Goal: Browse casually: Explore the website without a specific task or goal

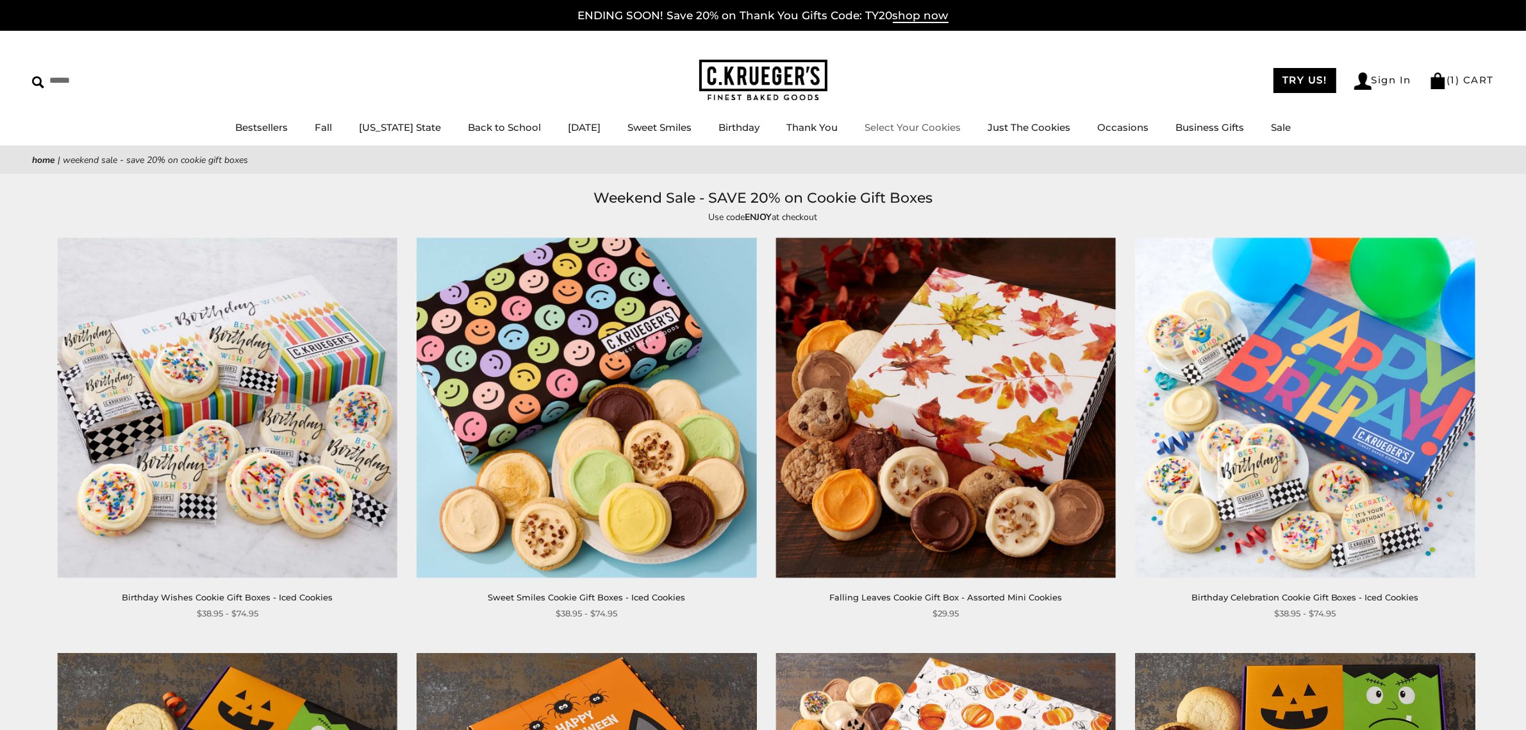
click at [771, 58] on div "****** TRY US! Sign In ( 1 ) CART ( 1 ) CART Bestsellers Fall NEW! Cozy Autumn …" at bounding box center [763, 88] width 1526 height 115
click at [771, 68] on img at bounding box center [763, 81] width 128 height 42
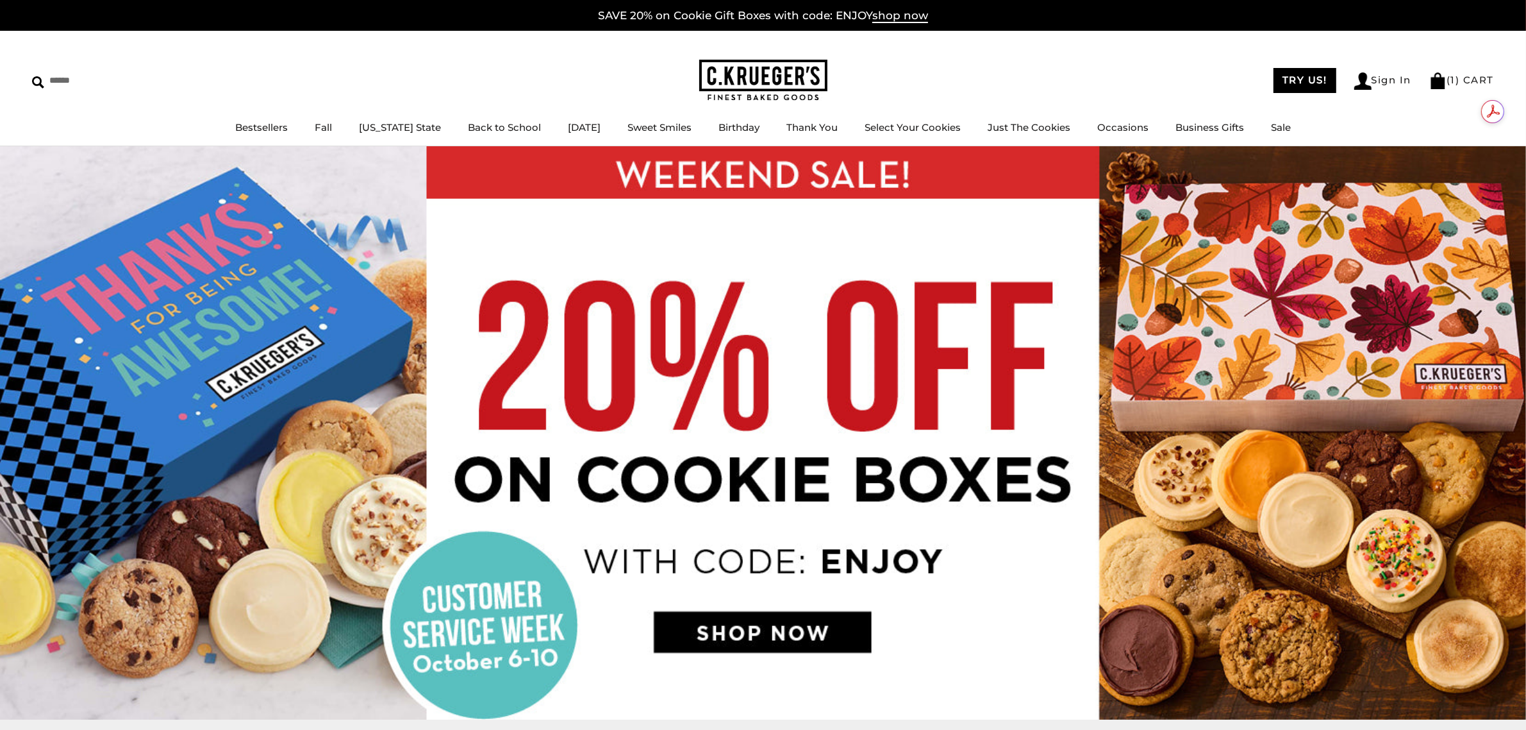
click at [792, 625] on img at bounding box center [763, 432] width 1526 height 573
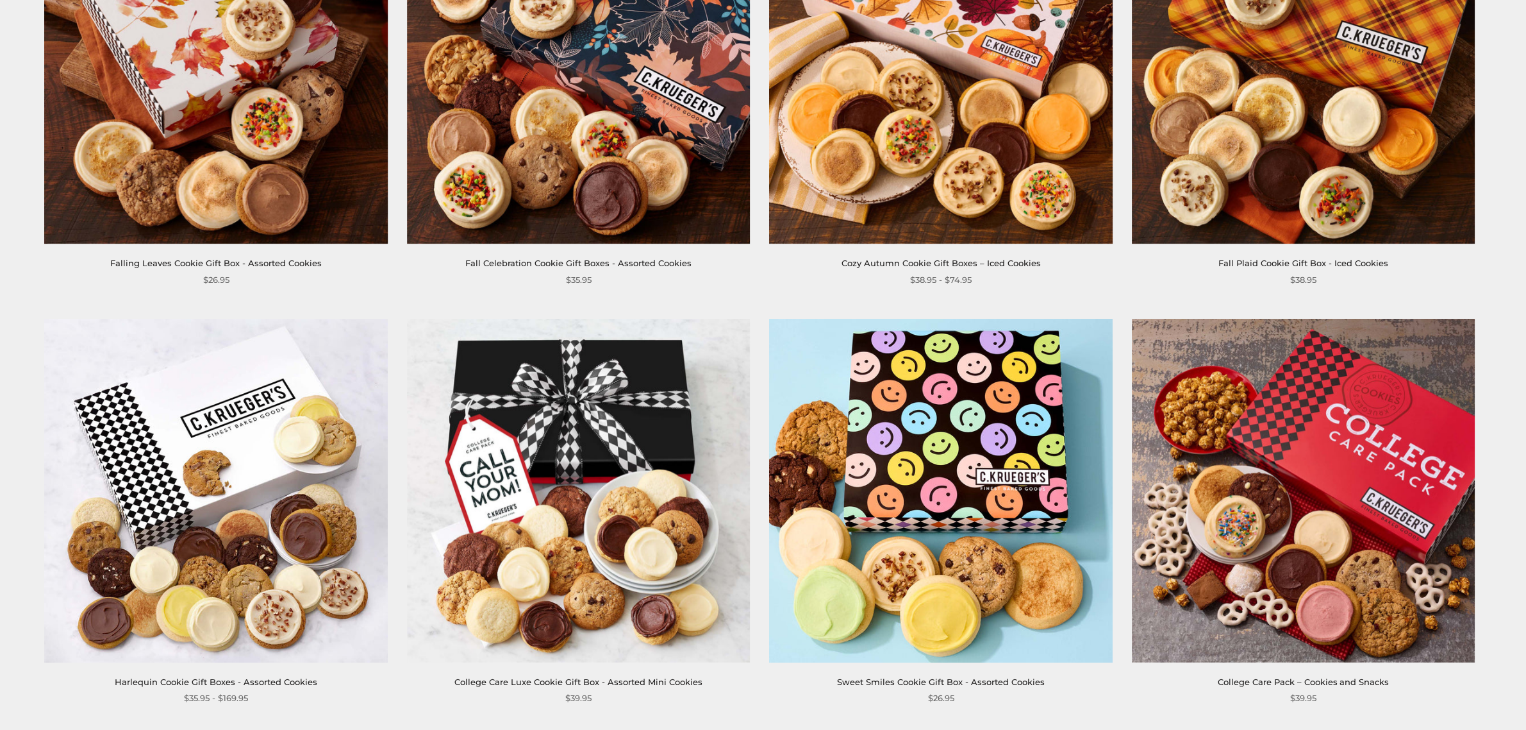
scroll to position [2190, 0]
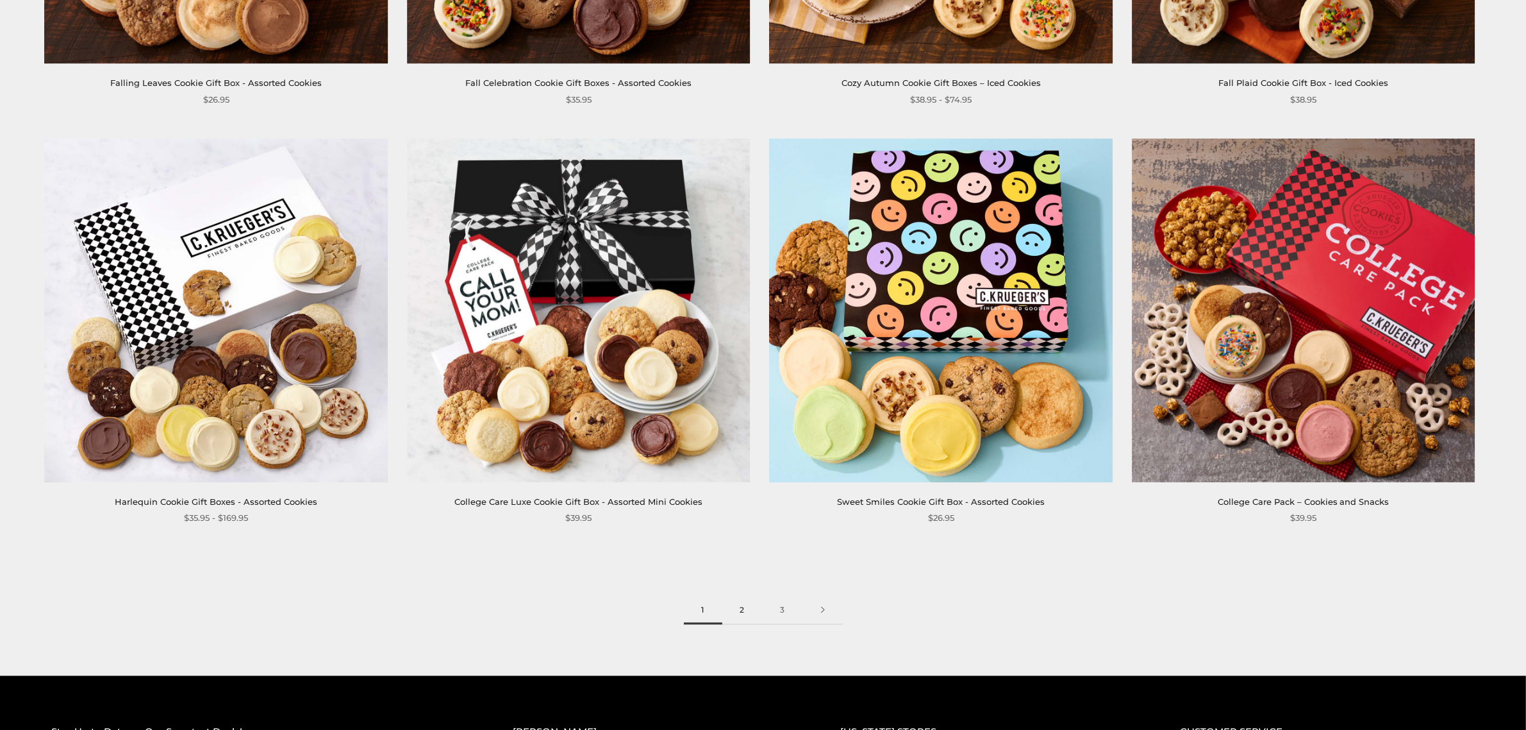
click at [744, 612] on link "2" at bounding box center [742, 610] width 40 height 29
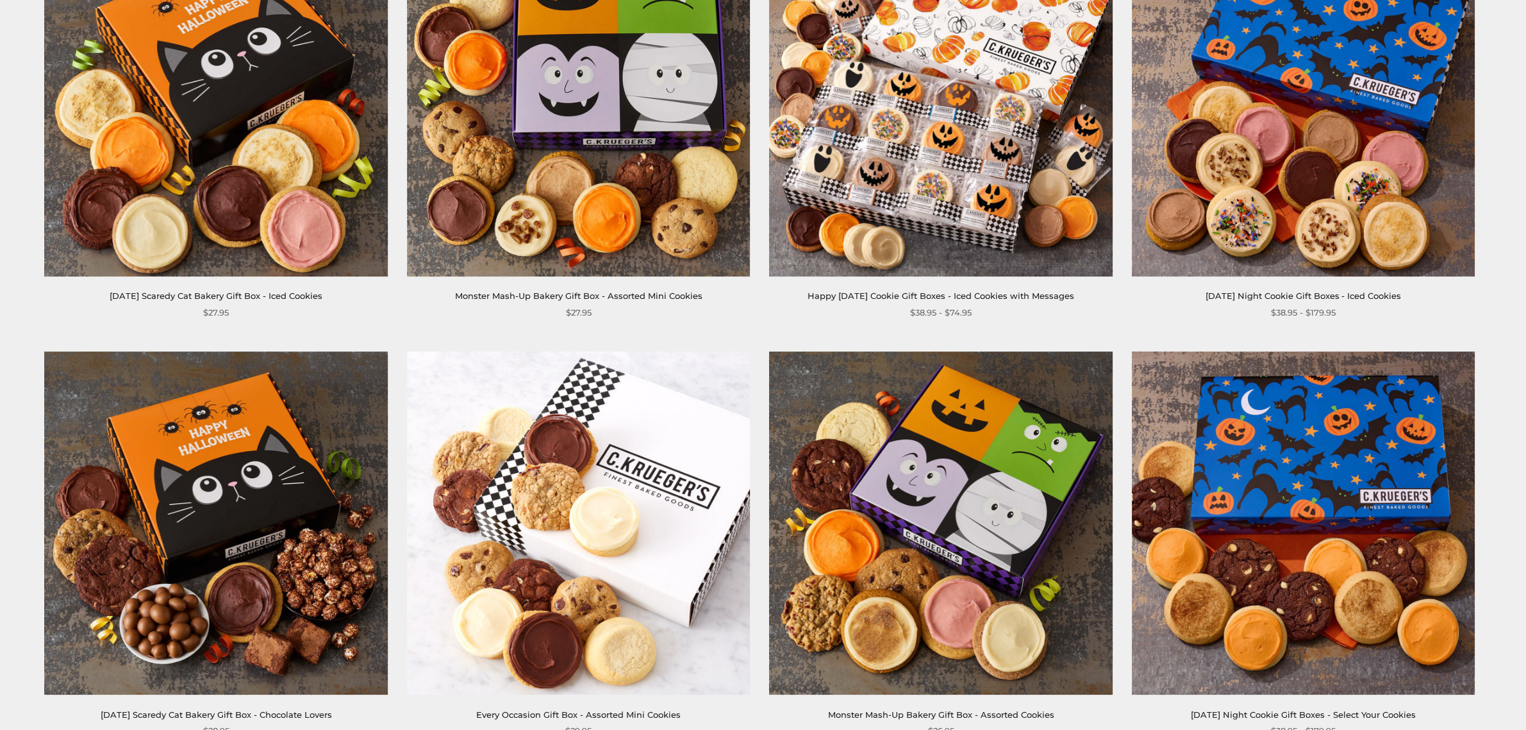
scroll to position [747, 0]
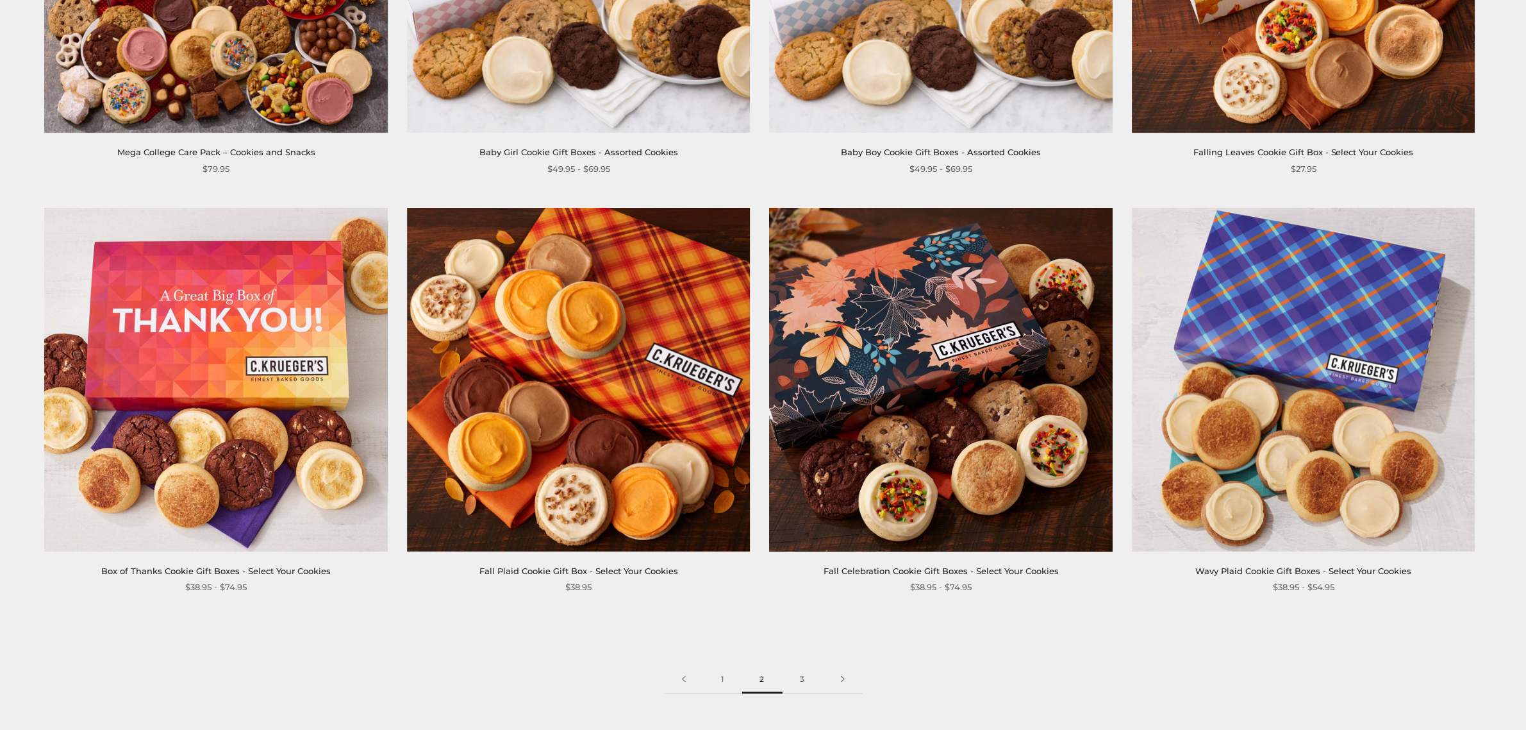
scroll to position [2083, 0]
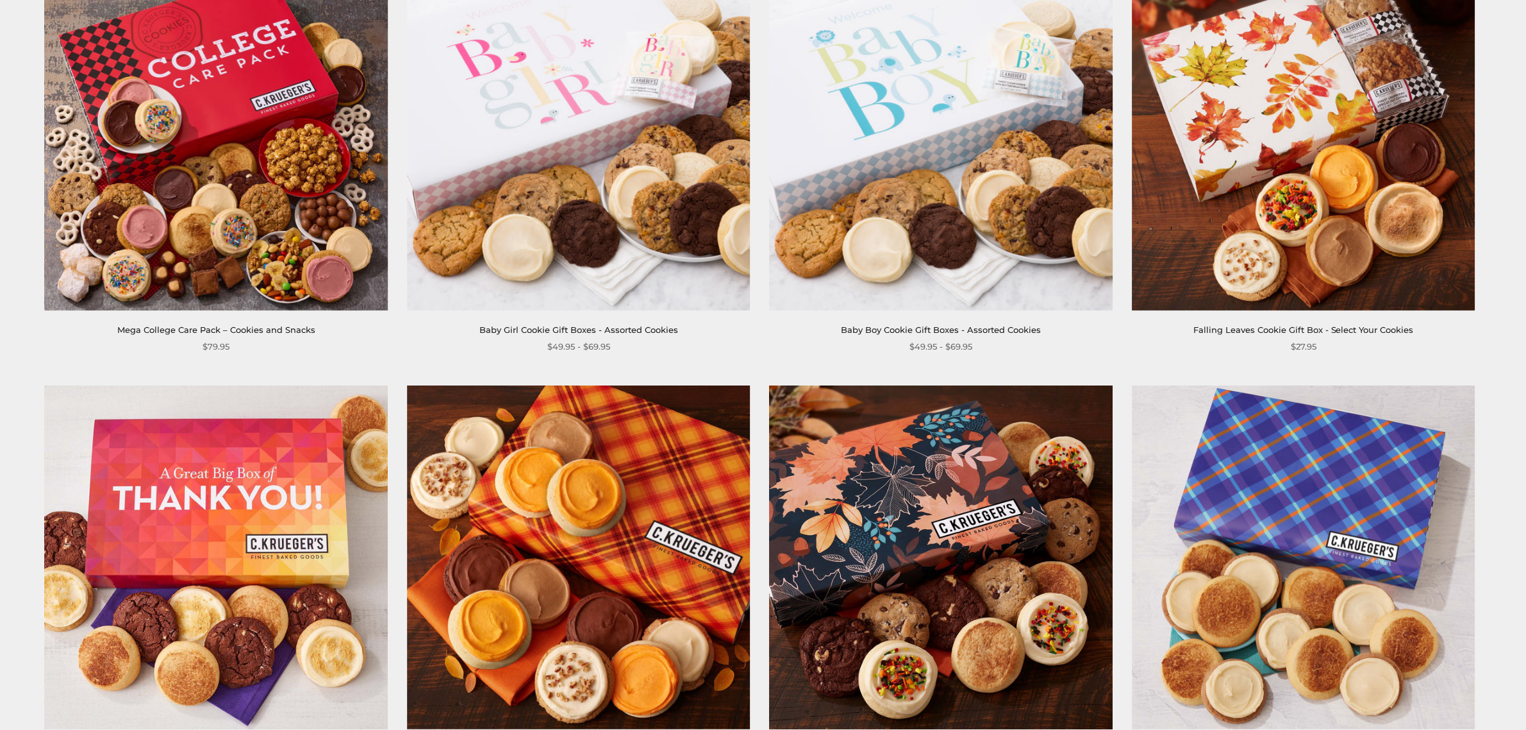
scroll to position [2083, 0]
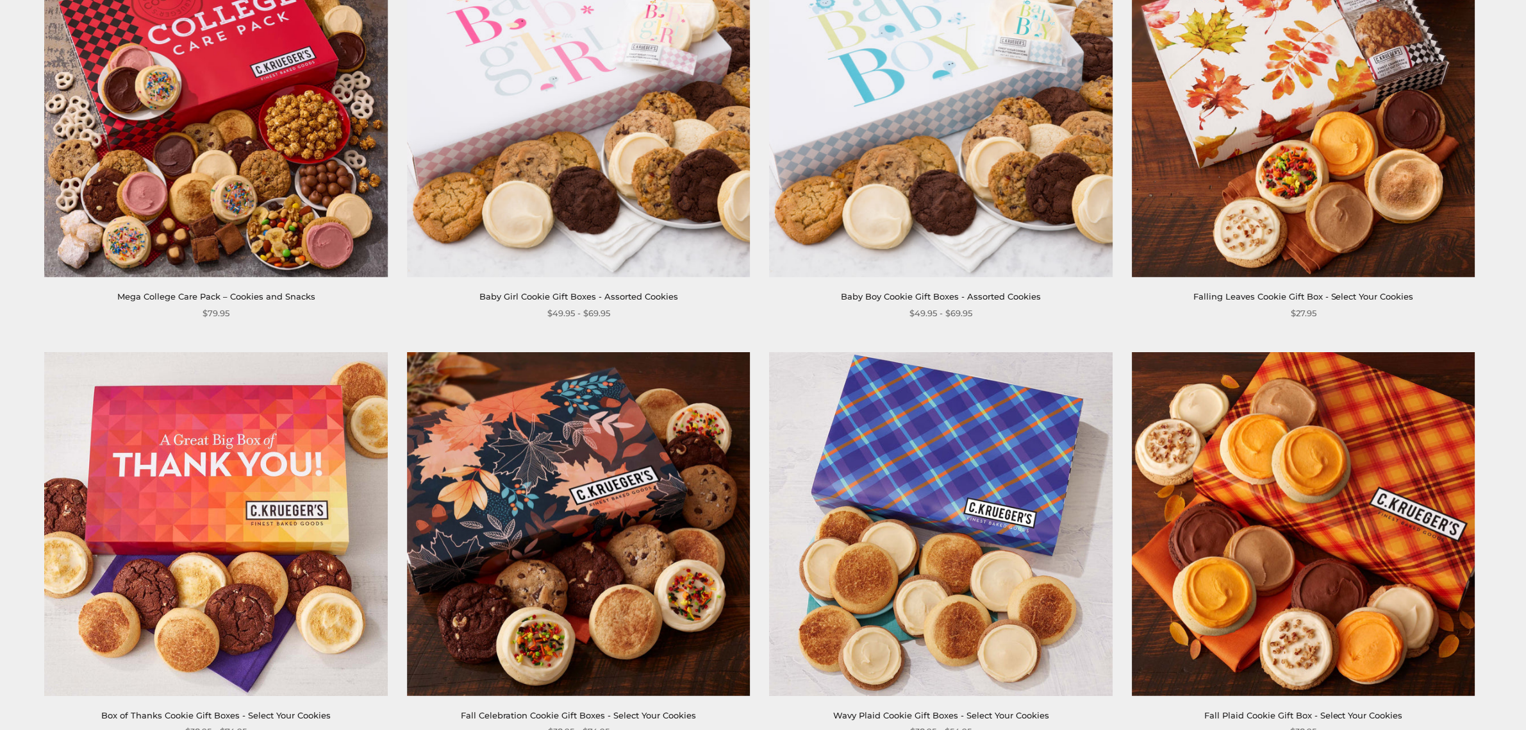
scroll to position [1923, 0]
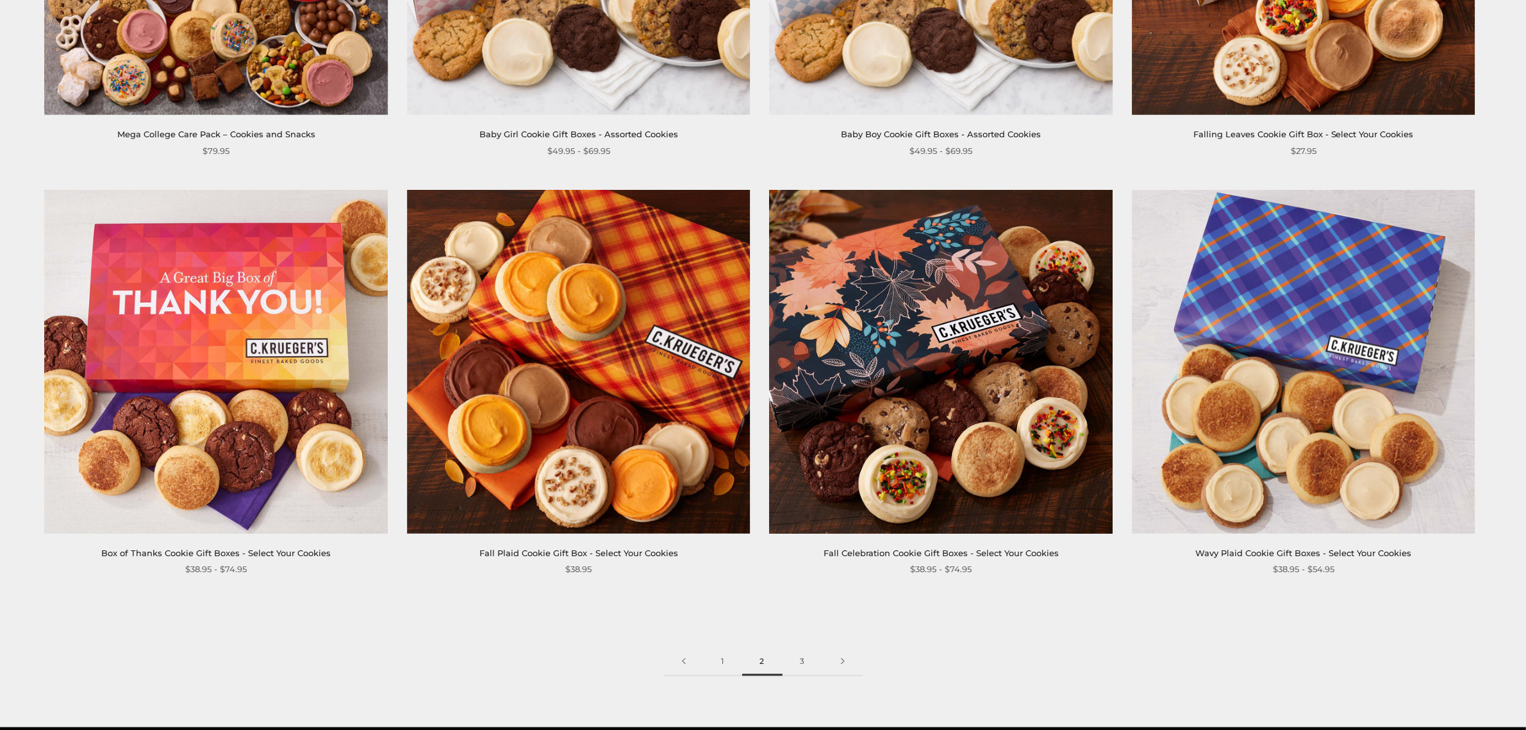
scroll to position [2137, 0]
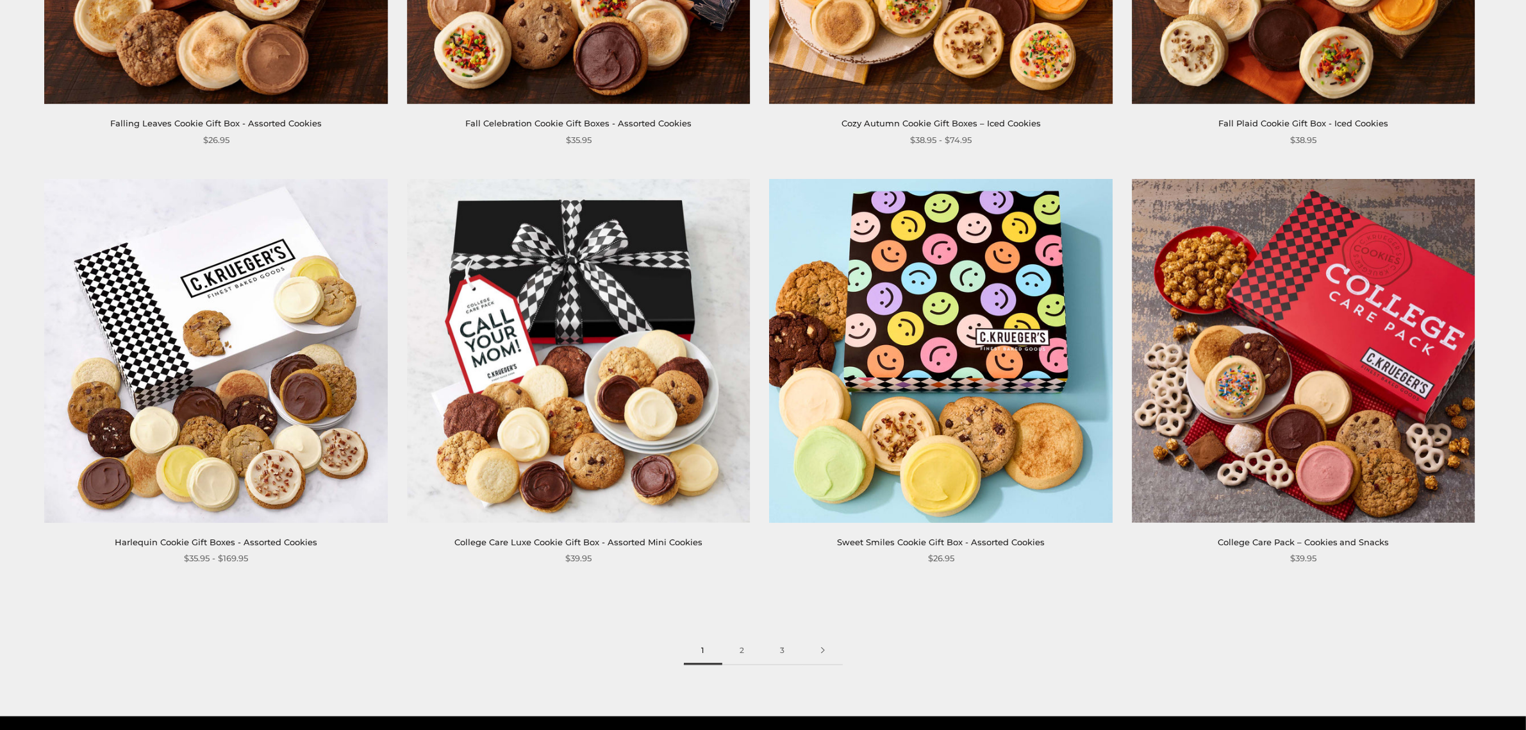
scroll to position [2190, 0]
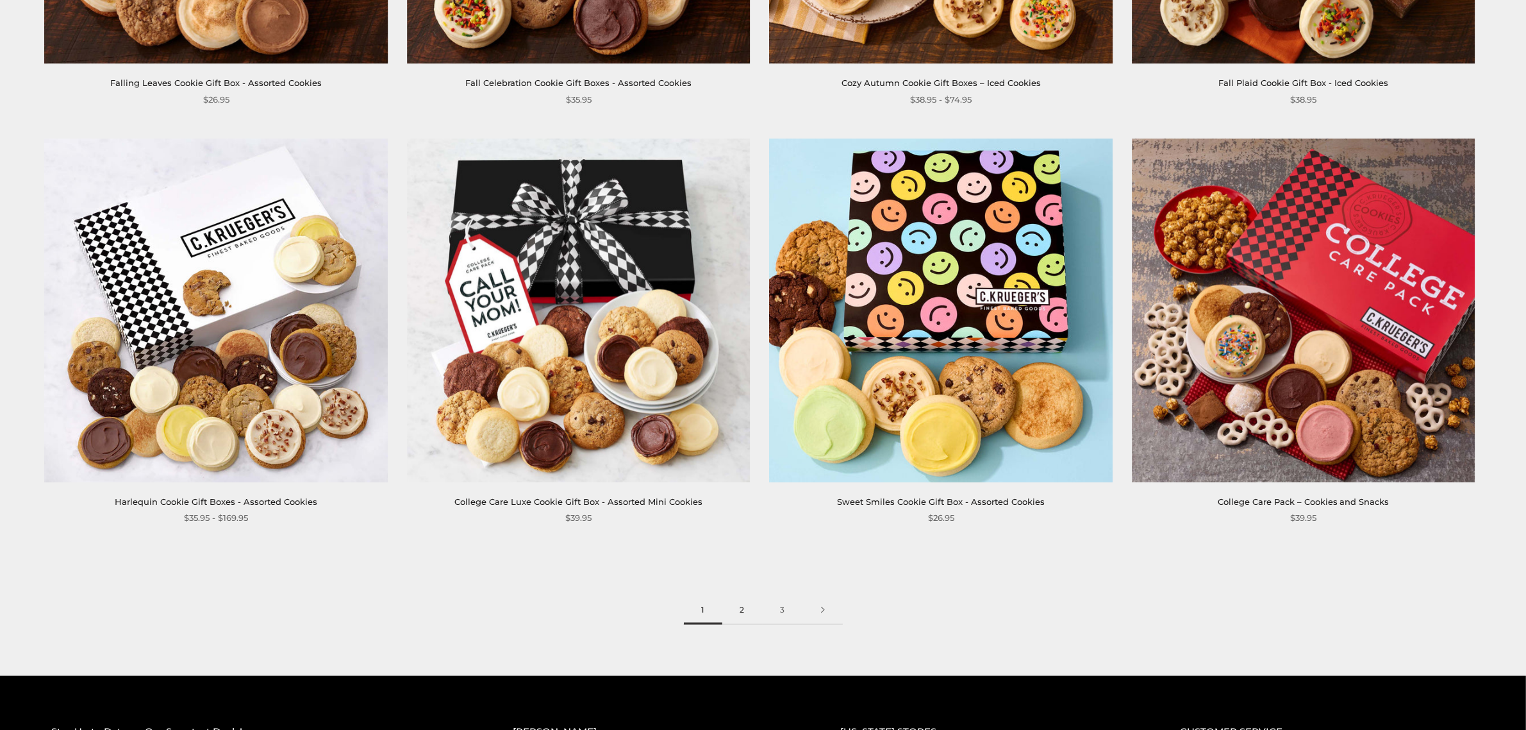
click at [744, 606] on link "2" at bounding box center [742, 610] width 40 height 29
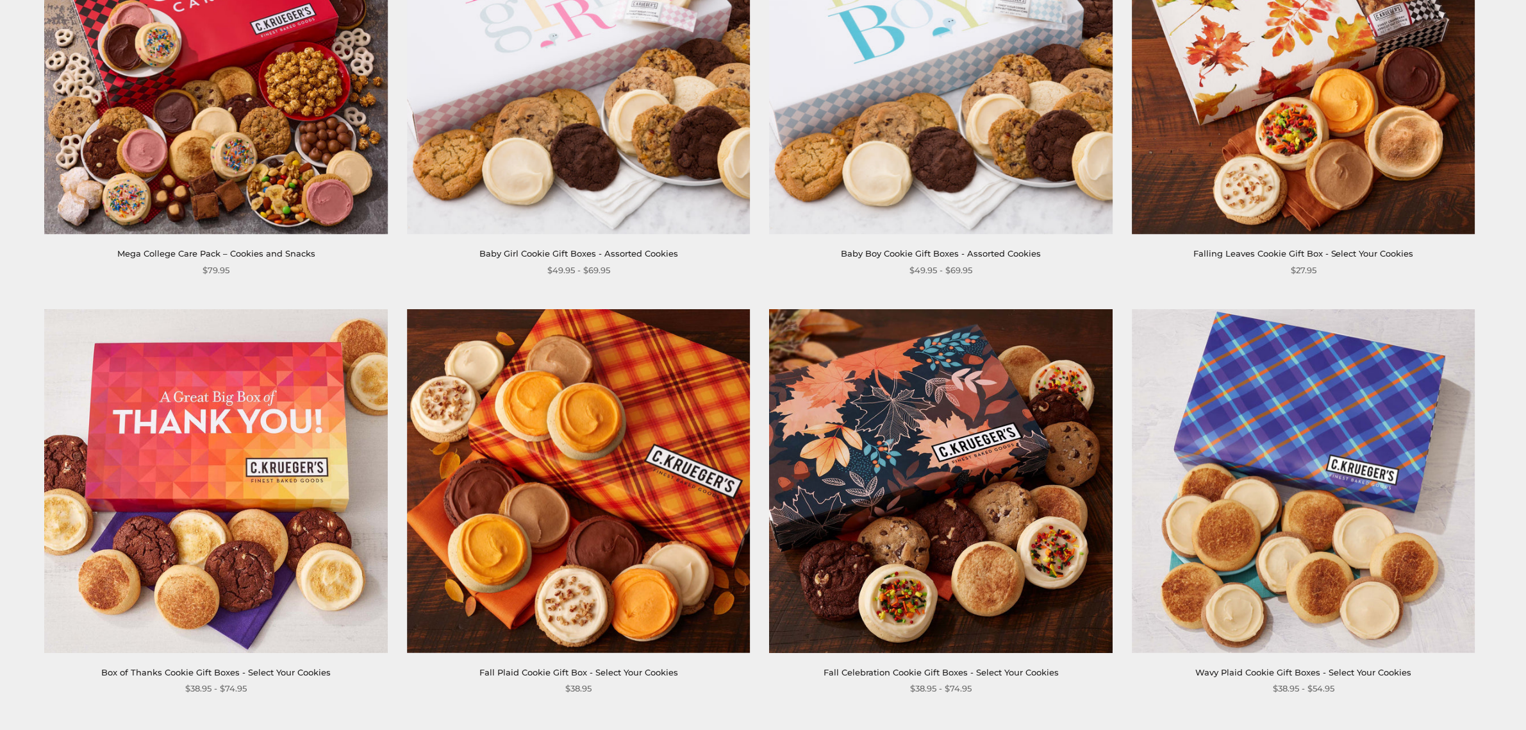
scroll to position [2030, 0]
